Goal: Find specific page/section: Find specific page/section

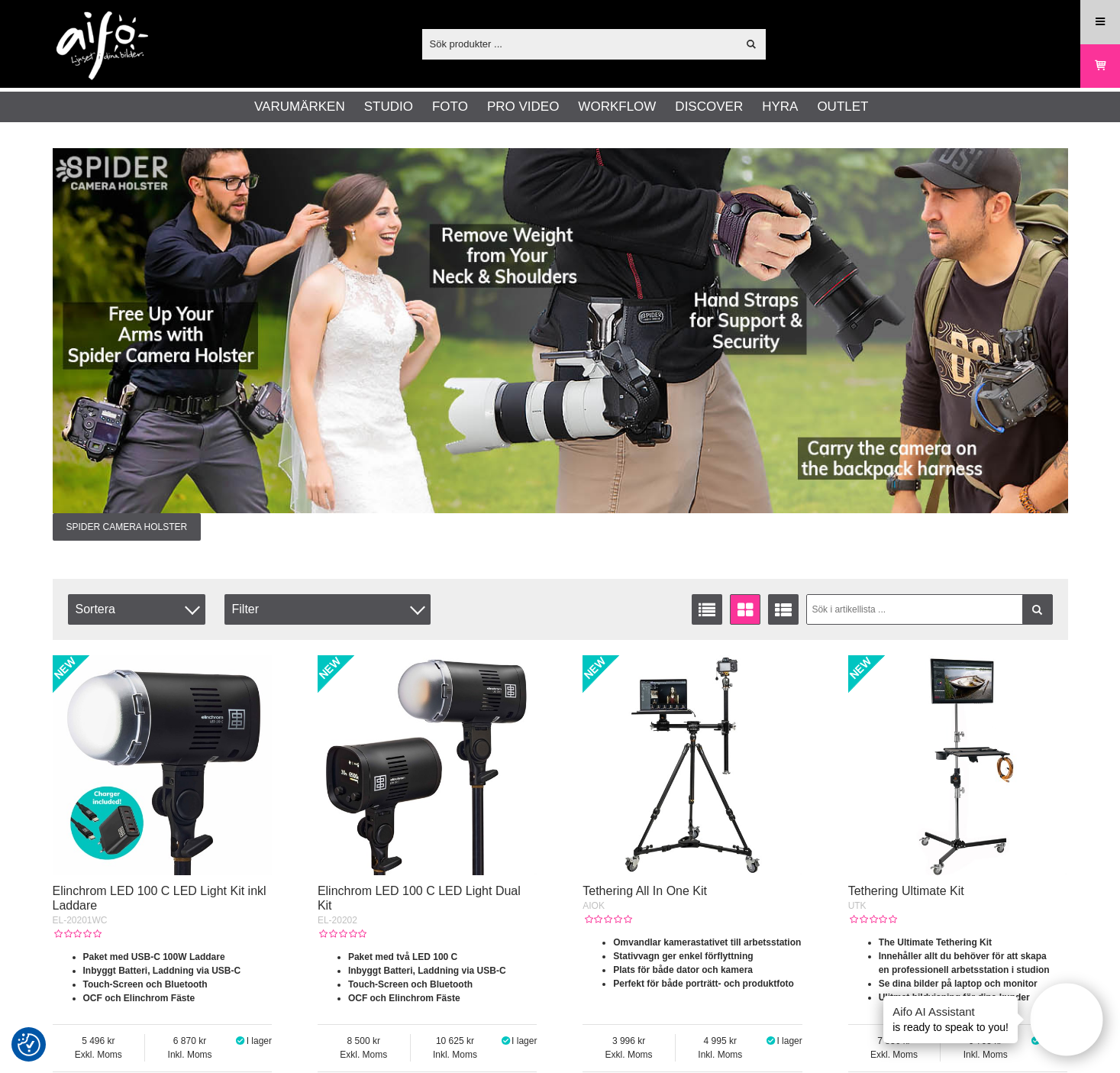
click at [1105, 19] on icon at bounding box center [1100, 22] width 14 height 17
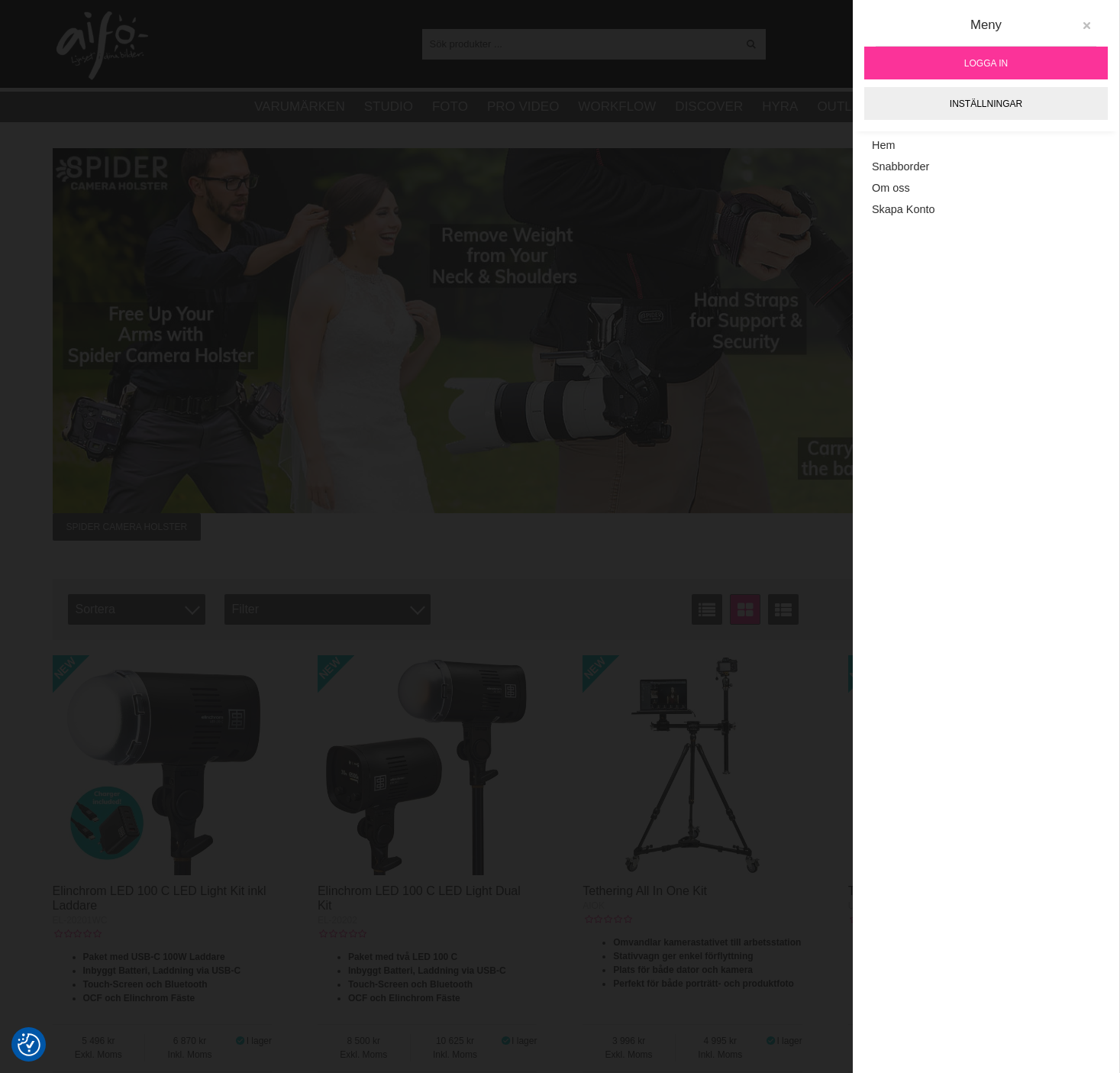
click at [1086, 21] on icon at bounding box center [1086, 25] width 11 height 11
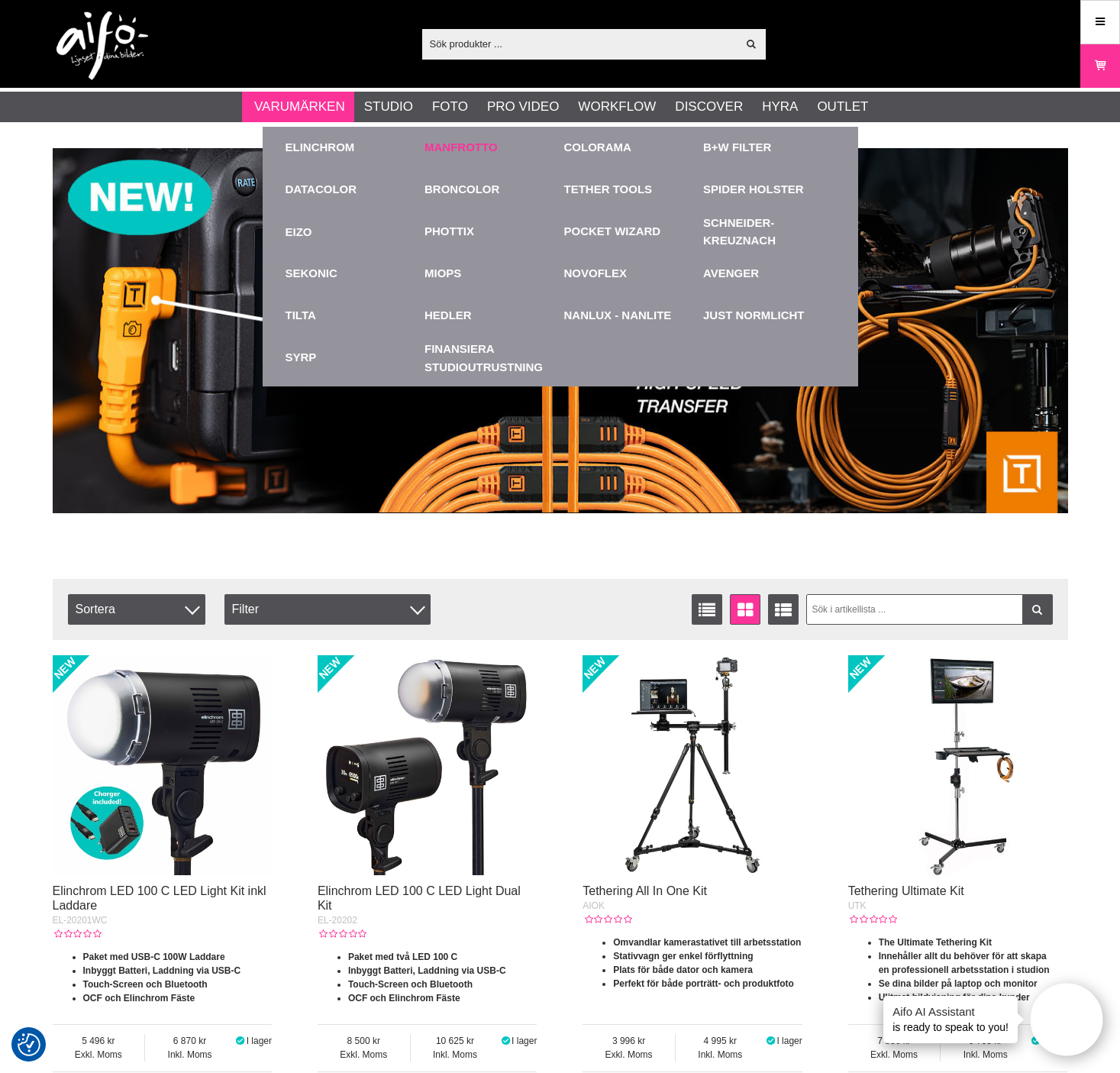
click at [448, 151] on link "Manfrotto" at bounding box center [461, 147] width 74 height 18
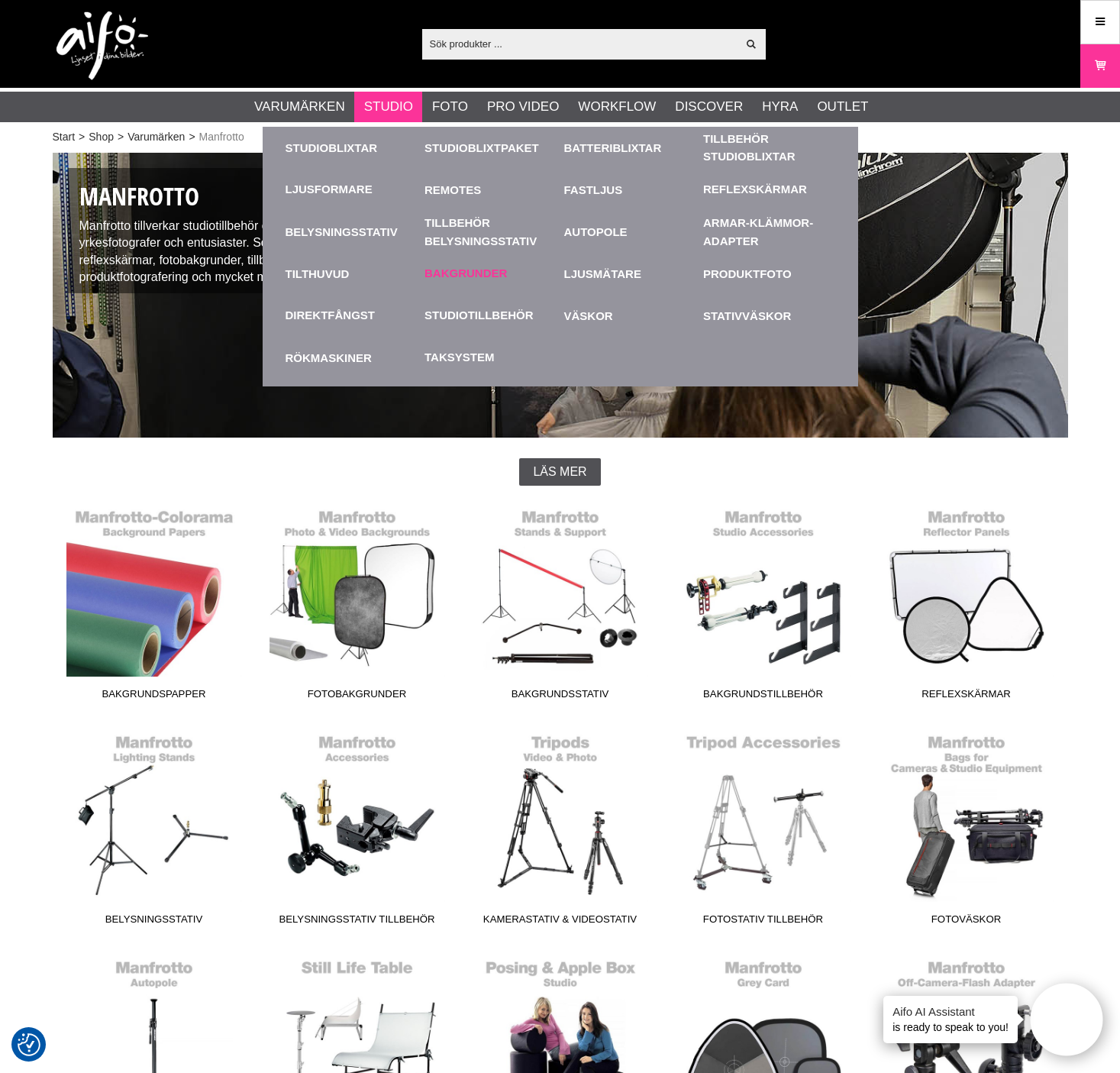
click at [474, 277] on link "Bakgrunder" at bounding box center [465, 273] width 82 height 18
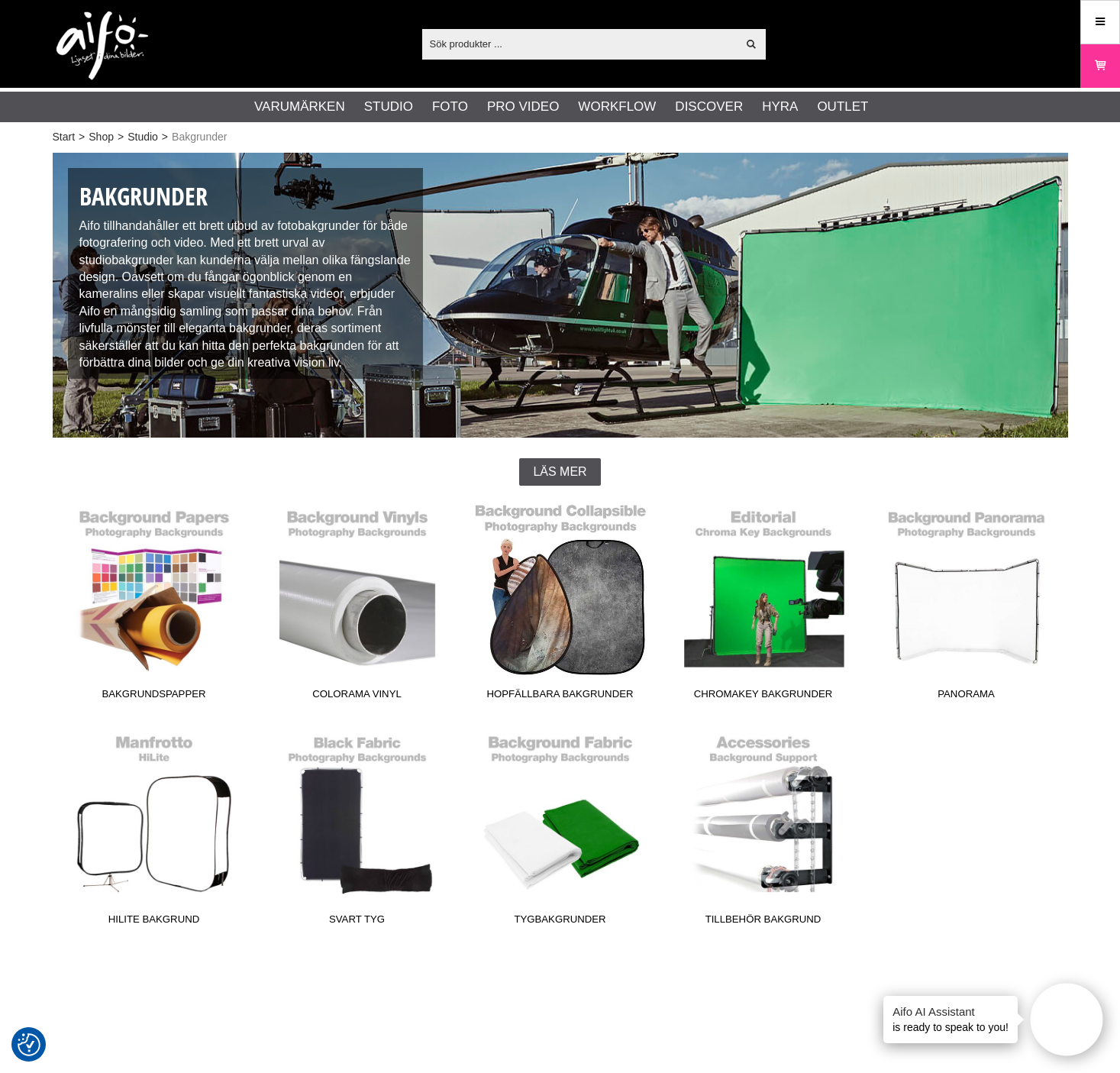
click at [612, 559] on link "Hopfällbara Bakgrunder" at bounding box center [560, 604] width 203 height 206
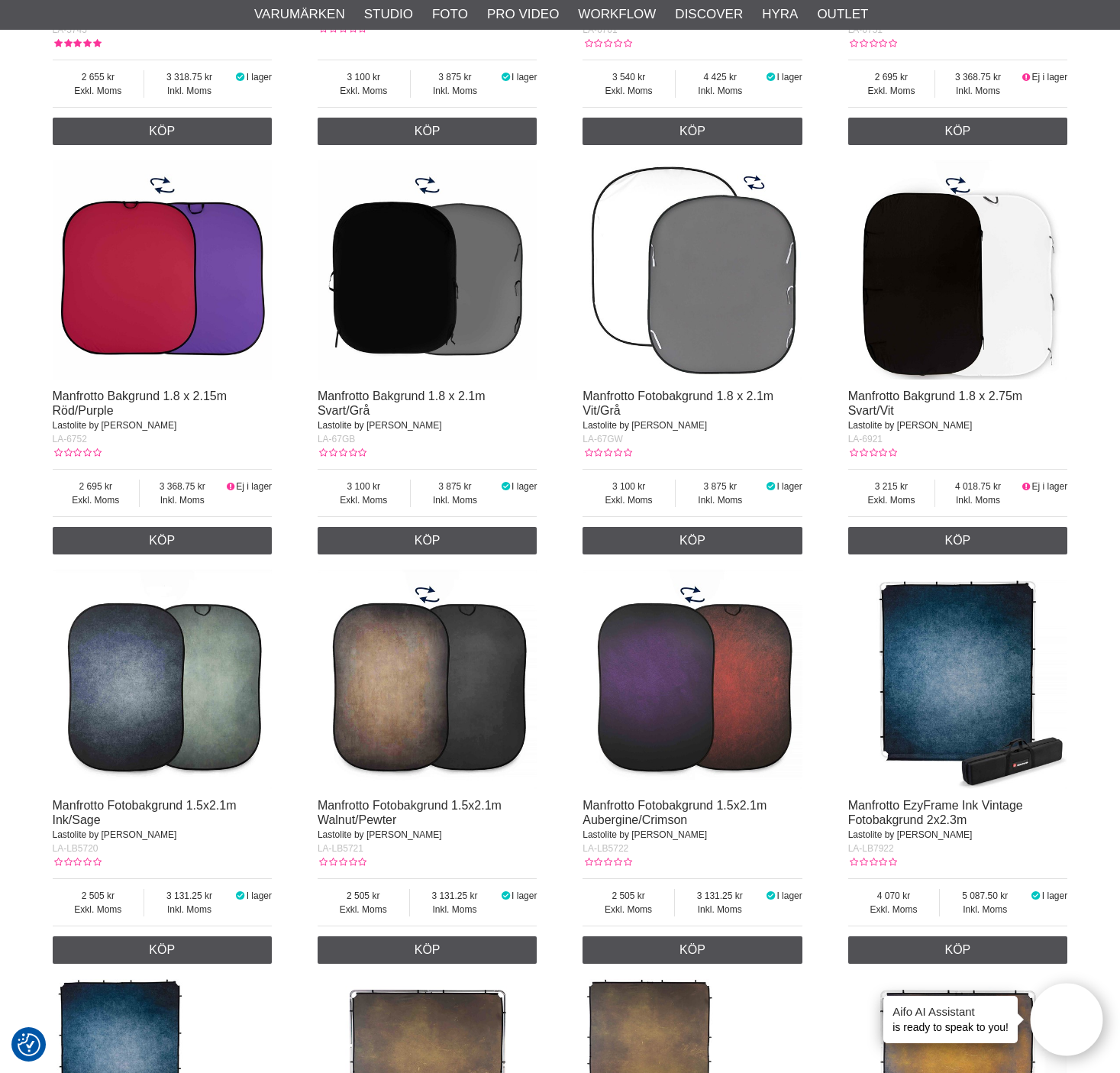
scroll to position [1896, 0]
